Goal: Navigation & Orientation: Understand site structure

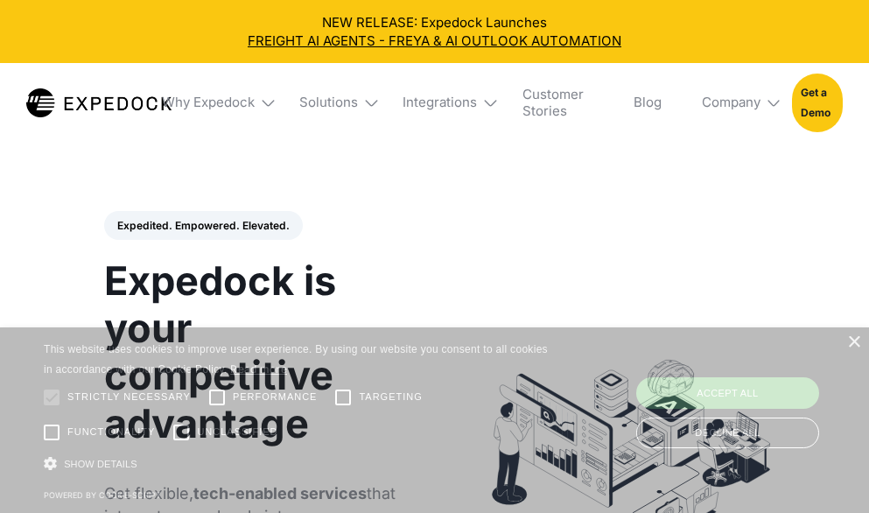
select select
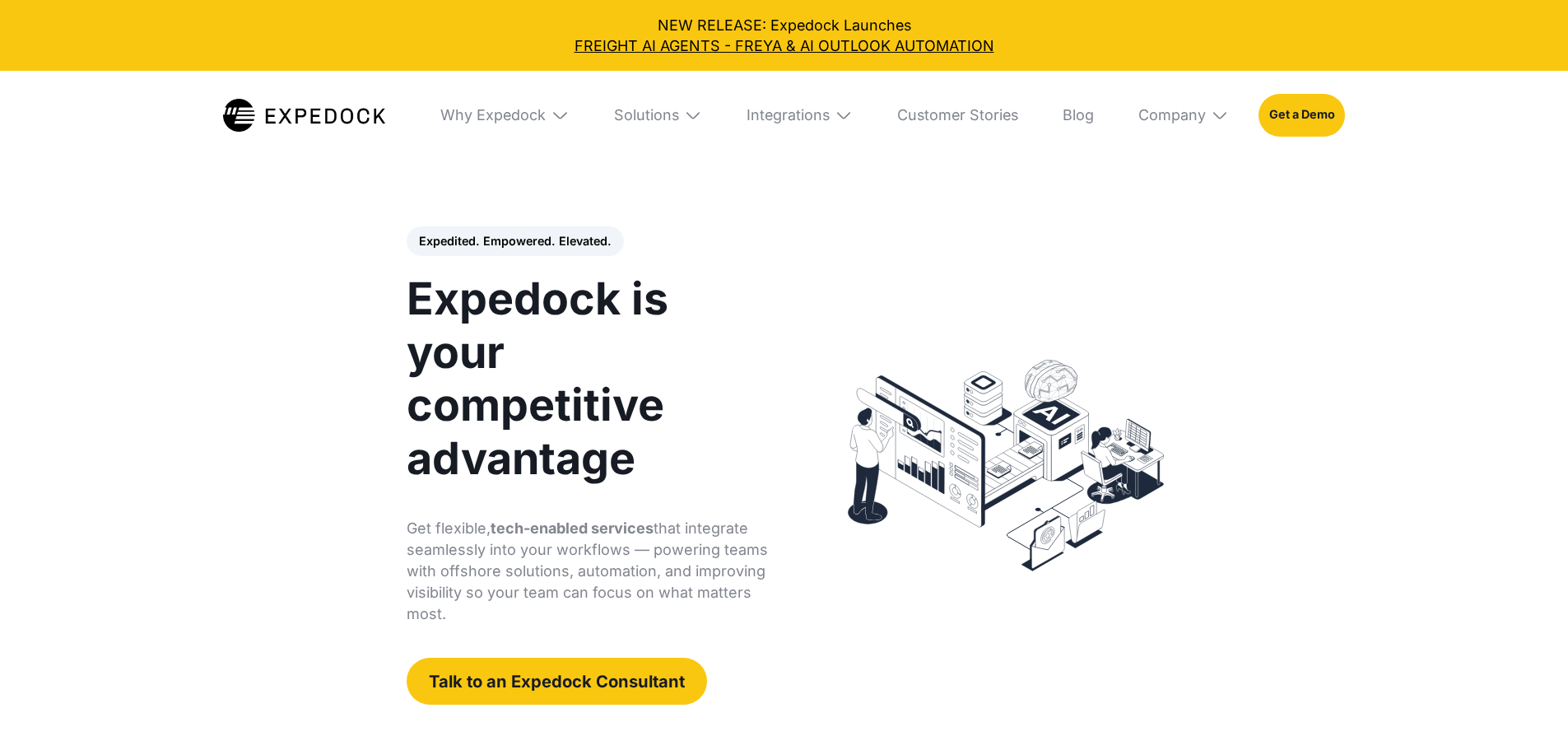
select select
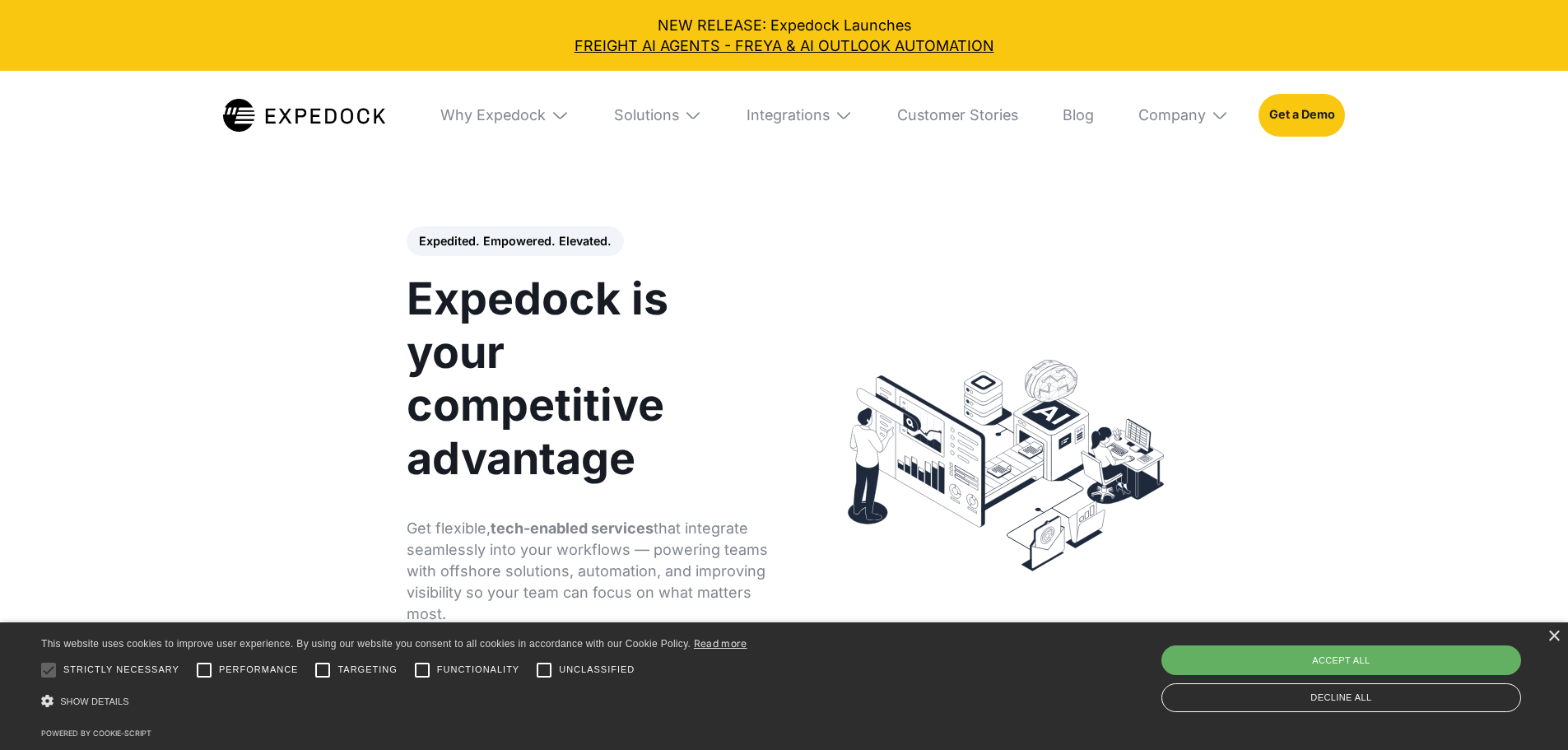
click at [1453, 655] on div "Accept all" at bounding box center [1341, 660] width 360 height 29
checkbox input "true"
